Goal: Find specific page/section: Find specific page/section

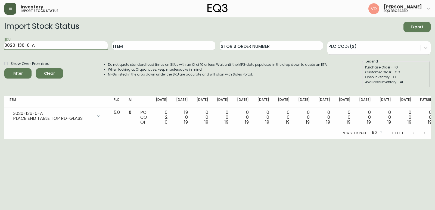
click at [13, 10] on button "button" at bounding box center [10, 9] width 12 height 12
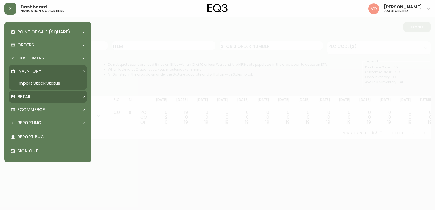
click at [33, 97] on div "Retail" at bounding box center [45, 97] width 69 height 6
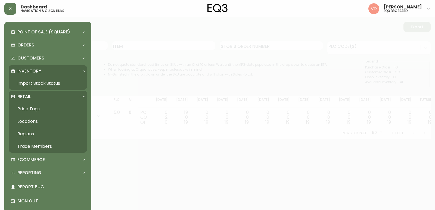
click at [42, 145] on link "Trade Members" at bounding box center [48, 146] width 78 height 13
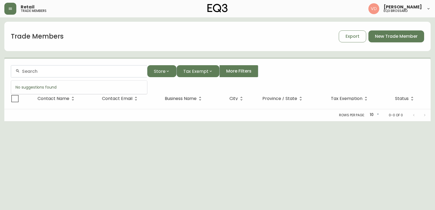
click at [97, 73] on input "text" at bounding box center [82, 71] width 121 height 5
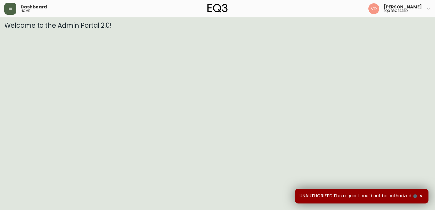
click at [9, 9] on icon "button" at bounding box center [10, 9] width 3 height 2
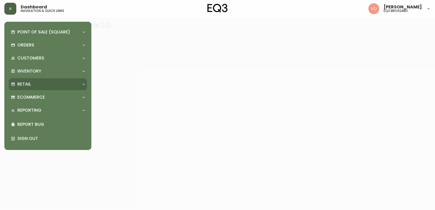
click at [40, 83] on div "Retail" at bounding box center [45, 84] width 69 height 6
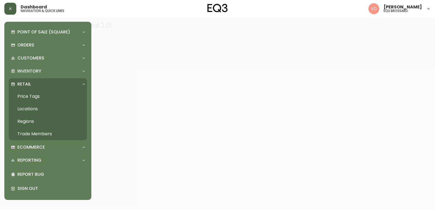
click at [38, 133] on link "Trade Members" at bounding box center [48, 134] width 78 height 13
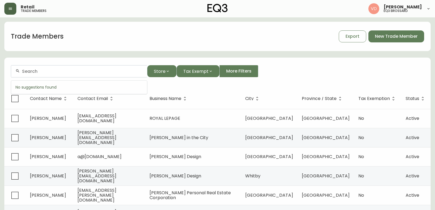
click at [94, 72] on input "text" at bounding box center [82, 71] width 121 height 5
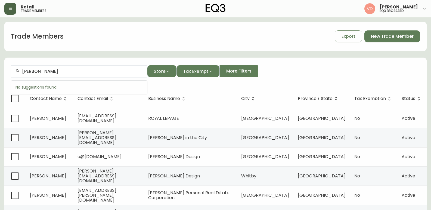
type input "[PERSON_NAME]"
